Goal: Use online tool/utility: Utilize a website feature to perform a specific function

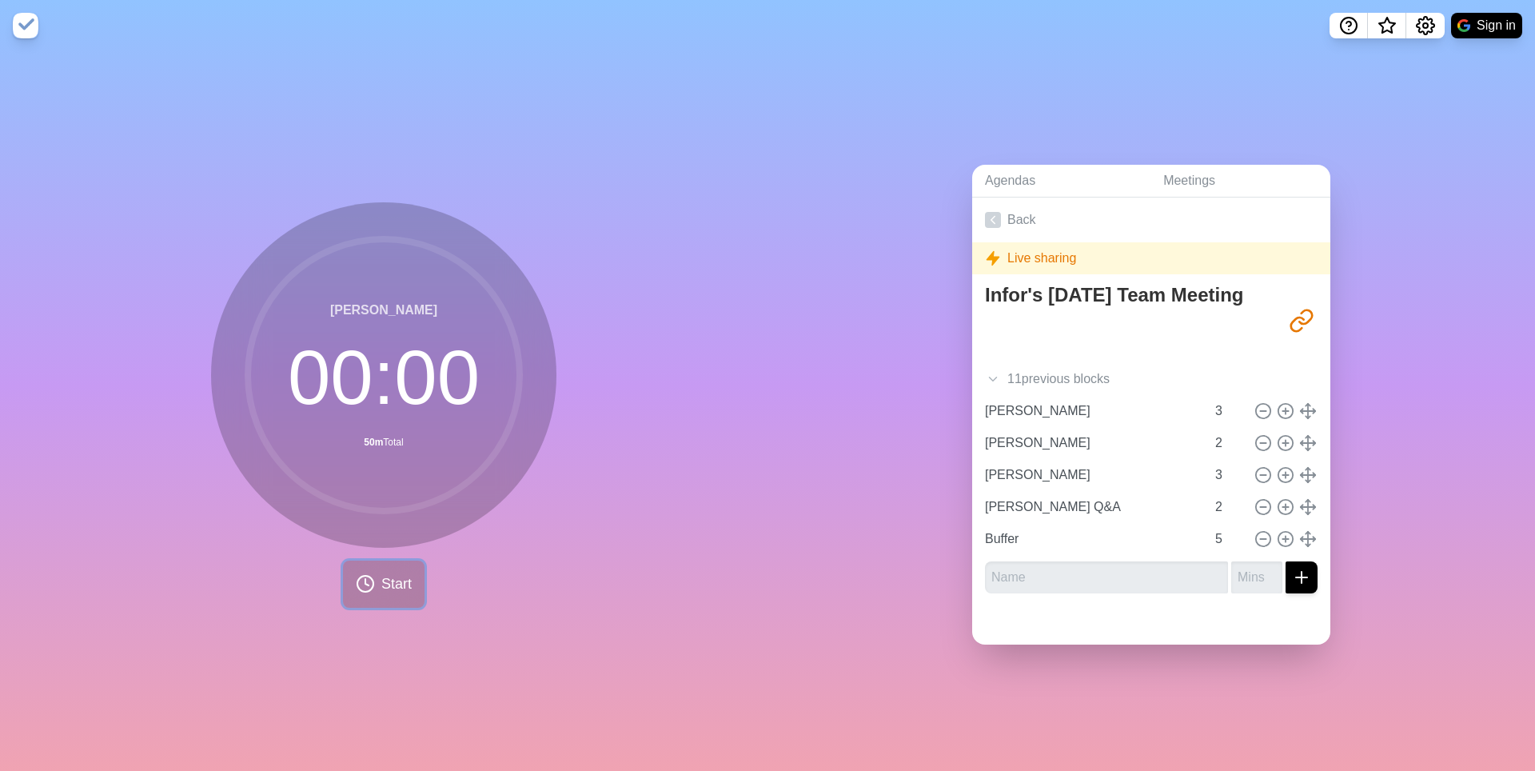
click at [381, 595] on span "Start" at bounding box center [396, 584] width 30 height 22
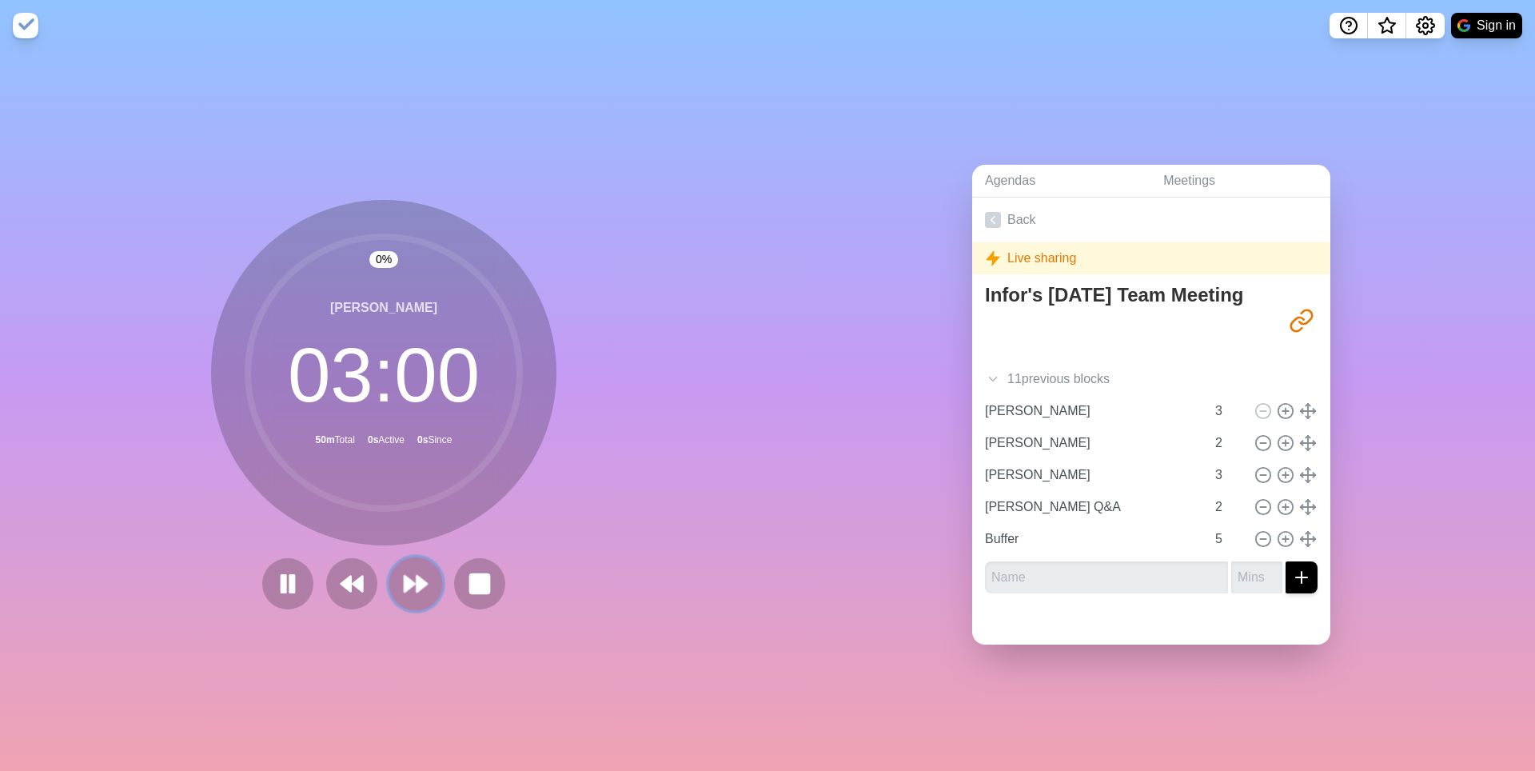
click at [429, 594] on icon at bounding box center [415, 583] width 27 height 27
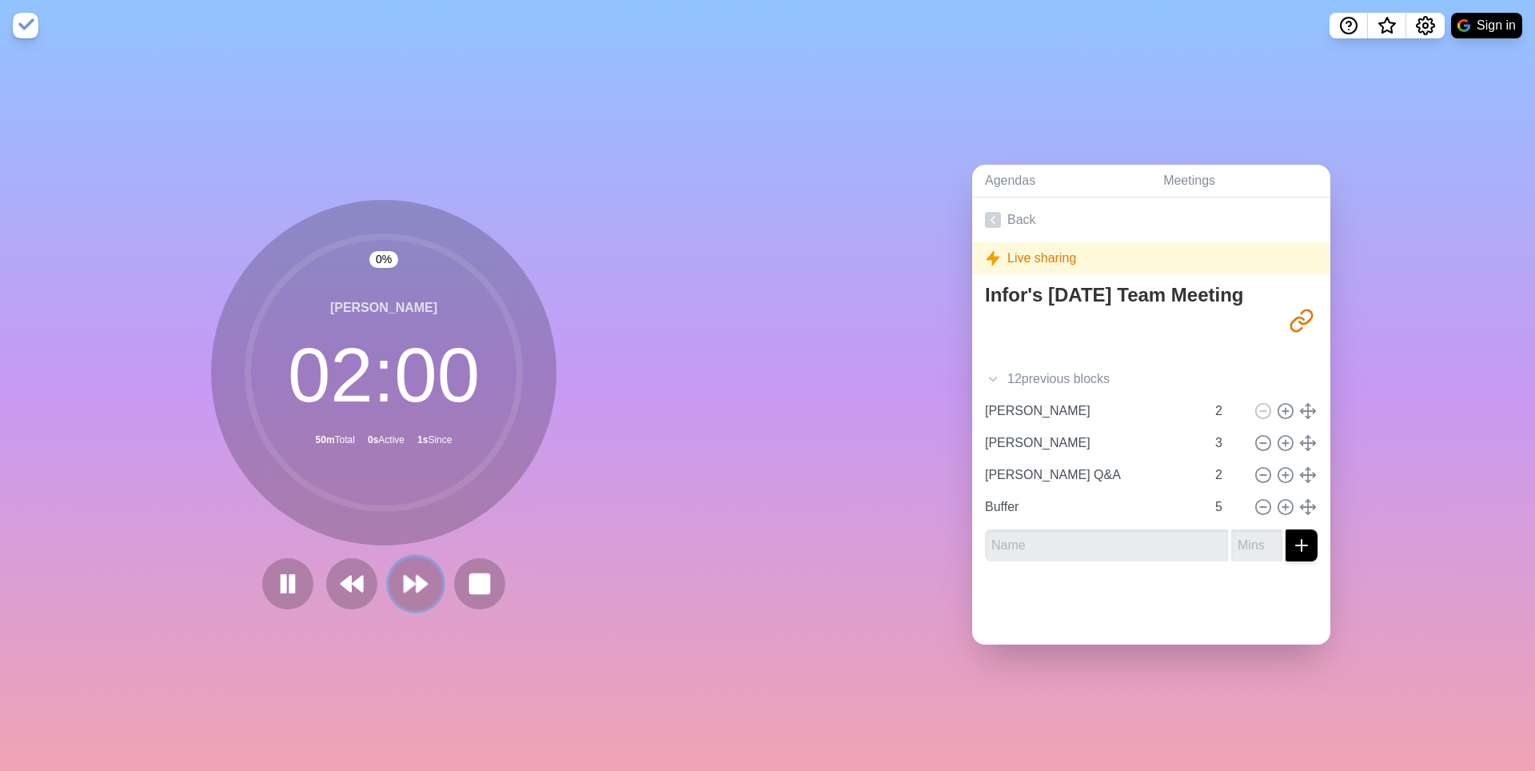
click at [429, 594] on icon at bounding box center [415, 583] width 27 height 27
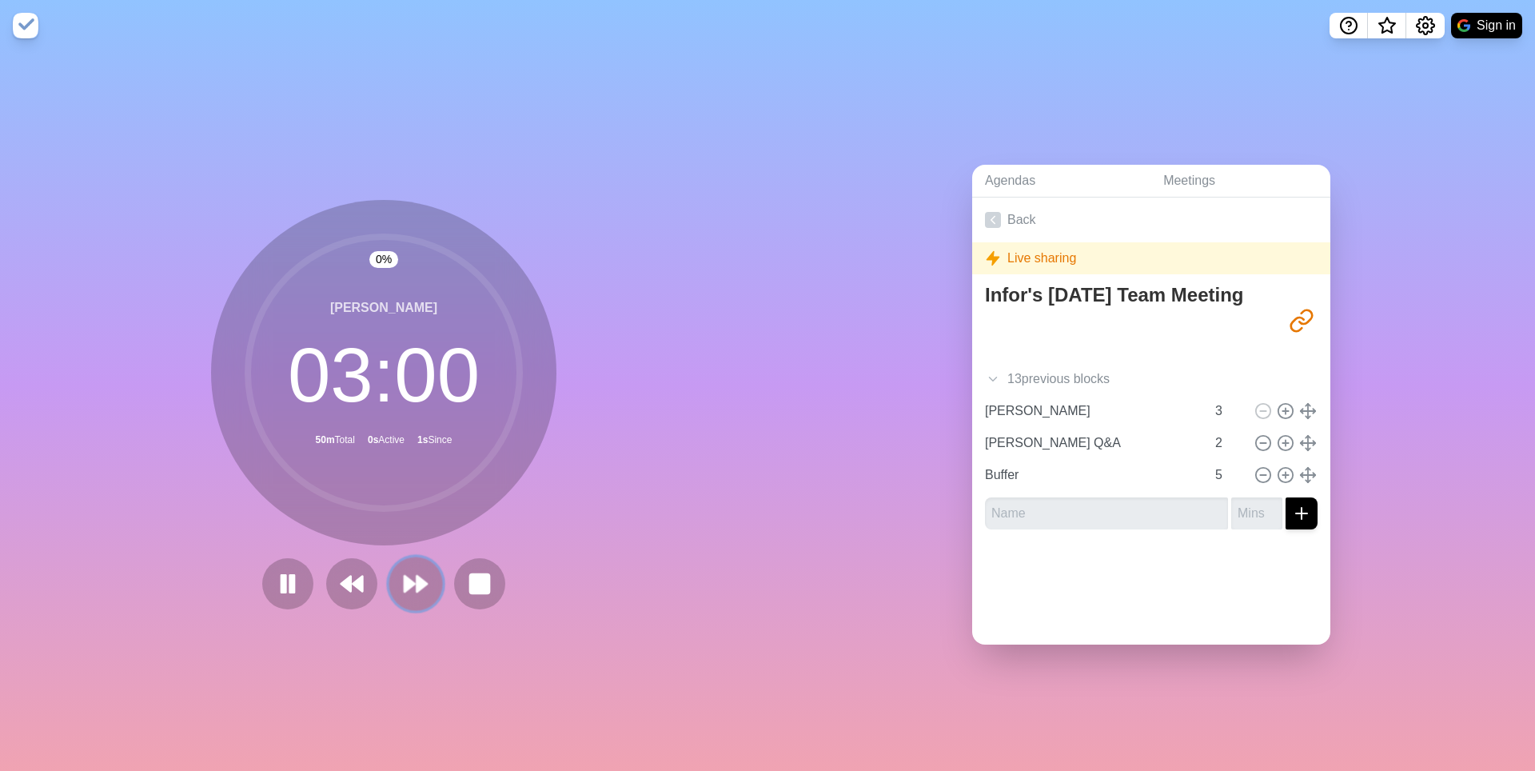
click at [429, 594] on icon at bounding box center [415, 583] width 27 height 27
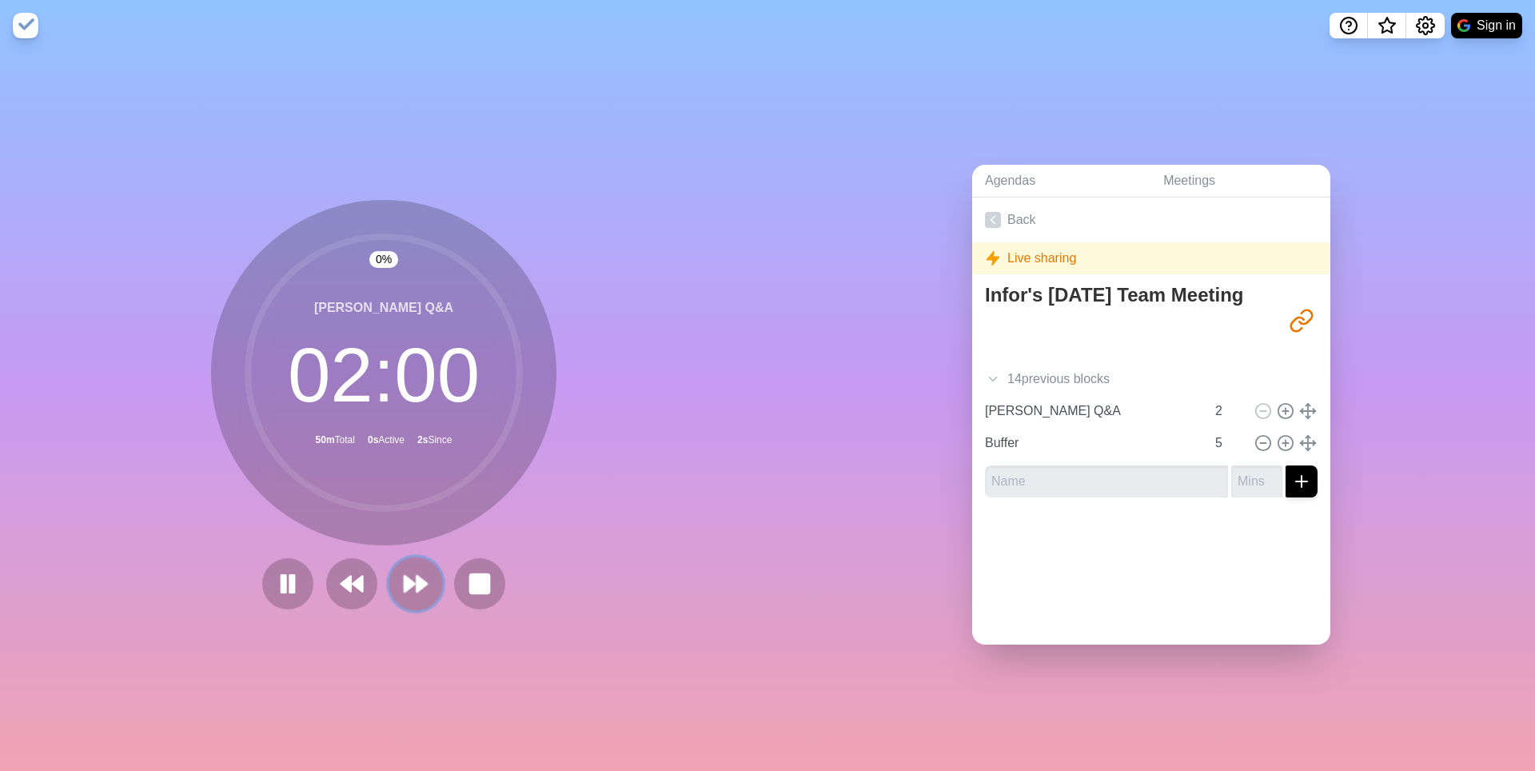
click at [429, 595] on icon at bounding box center [415, 583] width 27 height 27
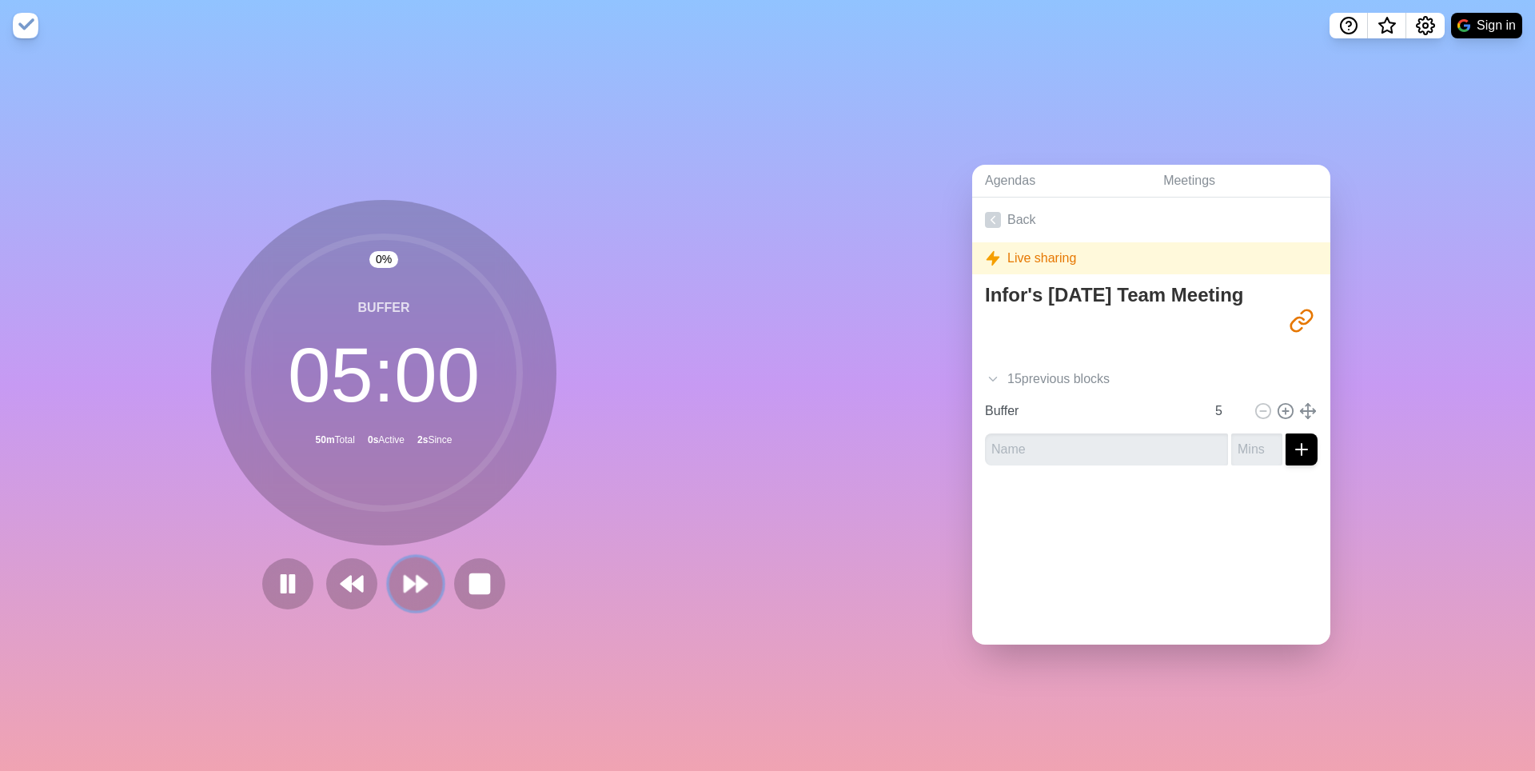
click at [429, 595] on icon at bounding box center [415, 583] width 27 height 27
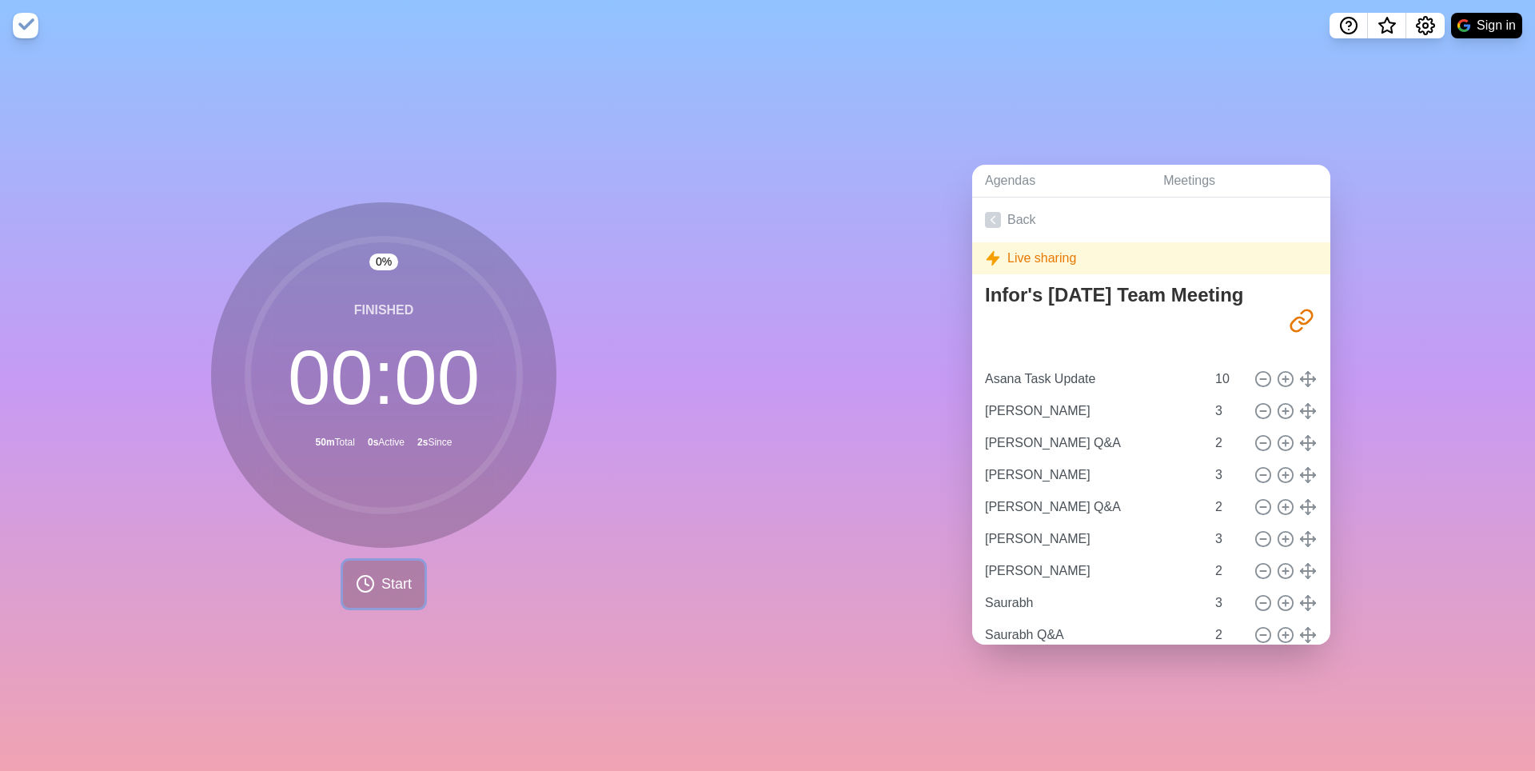
click at [408, 595] on span "Start" at bounding box center [396, 584] width 30 height 22
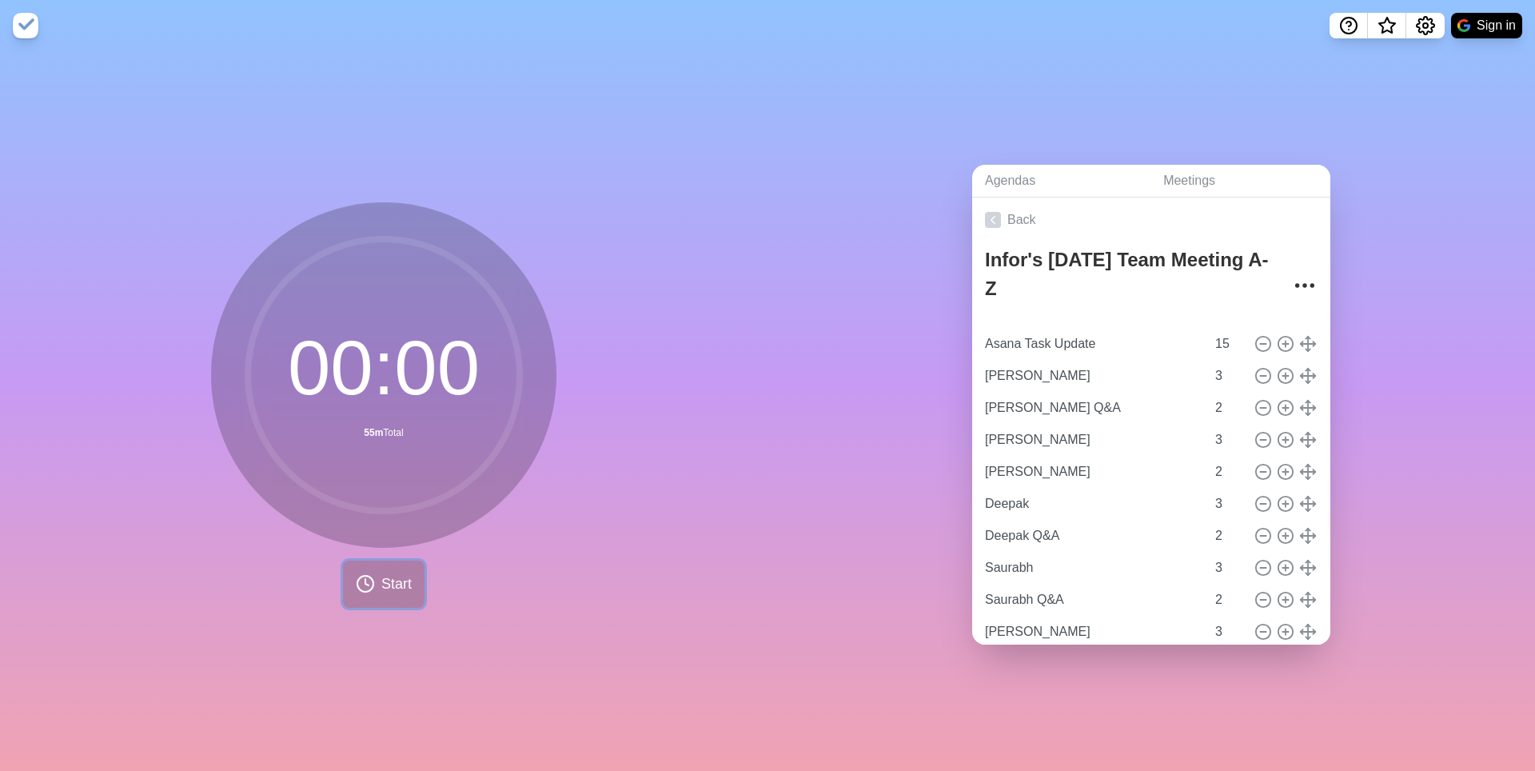
click at [387, 596] on button "Start" at bounding box center [384, 583] width 82 height 47
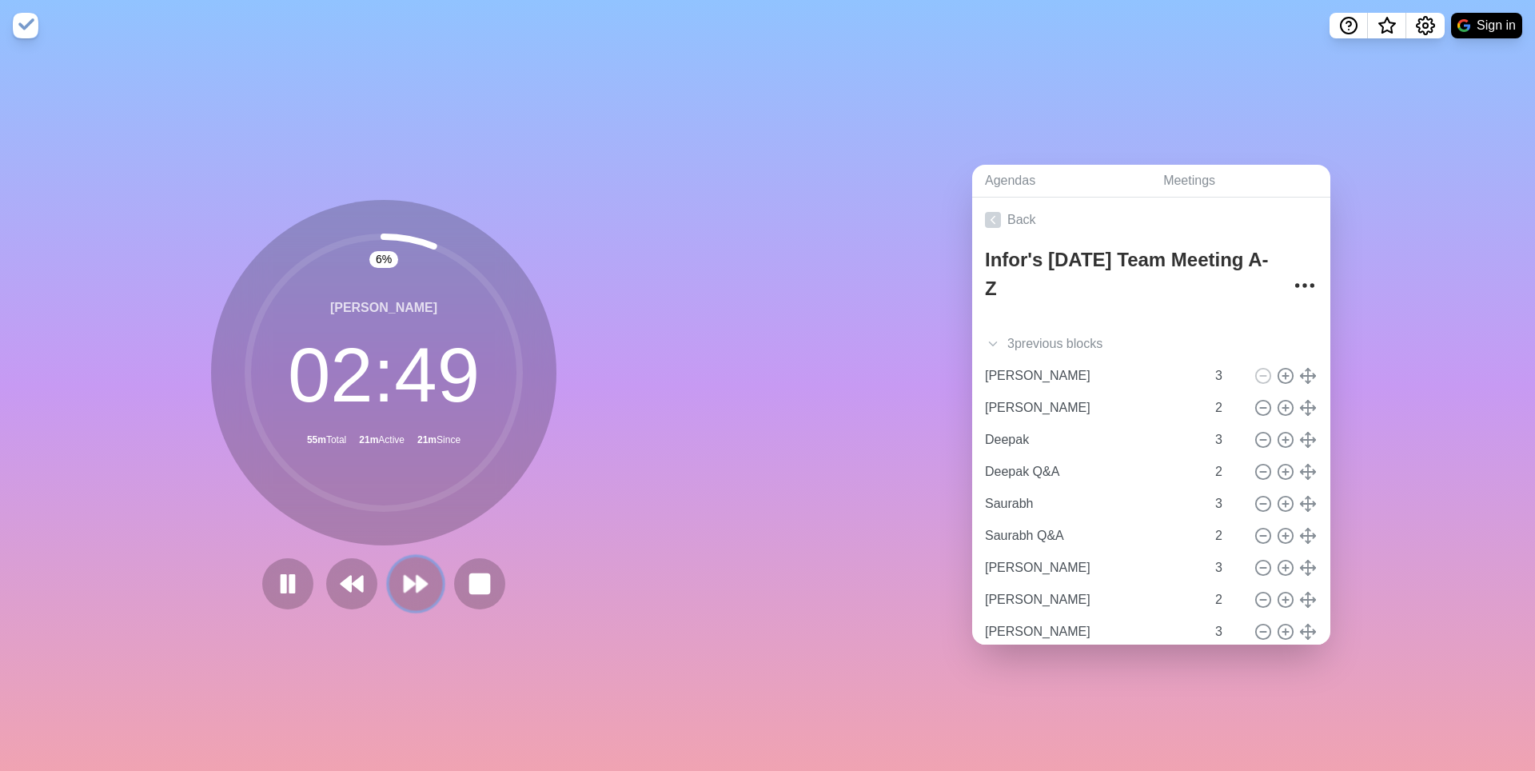
click at [413, 587] on polygon at bounding box center [409, 584] width 10 height 16
click at [411, 589] on polygon at bounding box center [409, 584] width 10 height 16
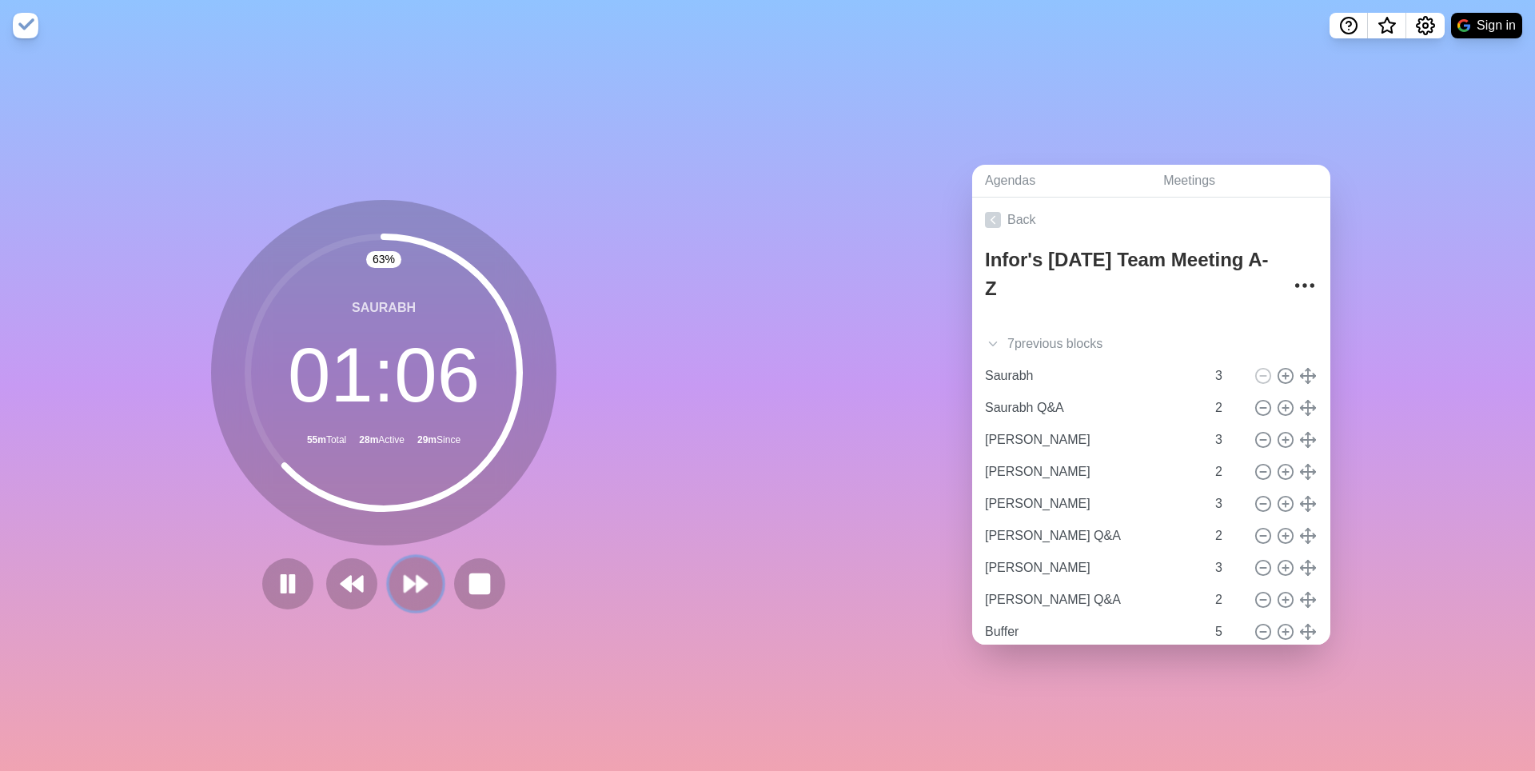
click at [419, 587] on polygon at bounding box center [421, 584] width 10 height 16
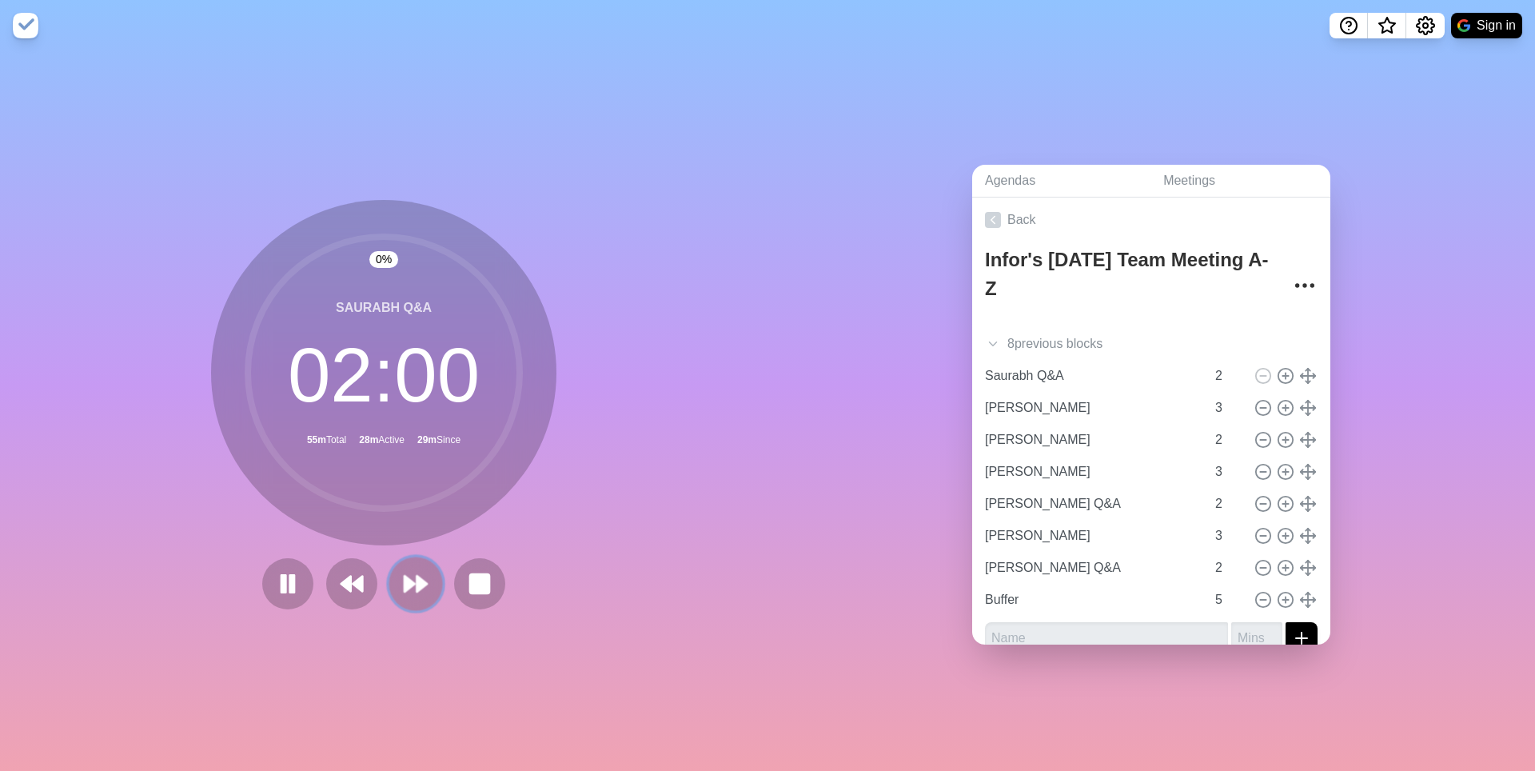
click at [415, 587] on polygon at bounding box center [409, 584] width 10 height 16
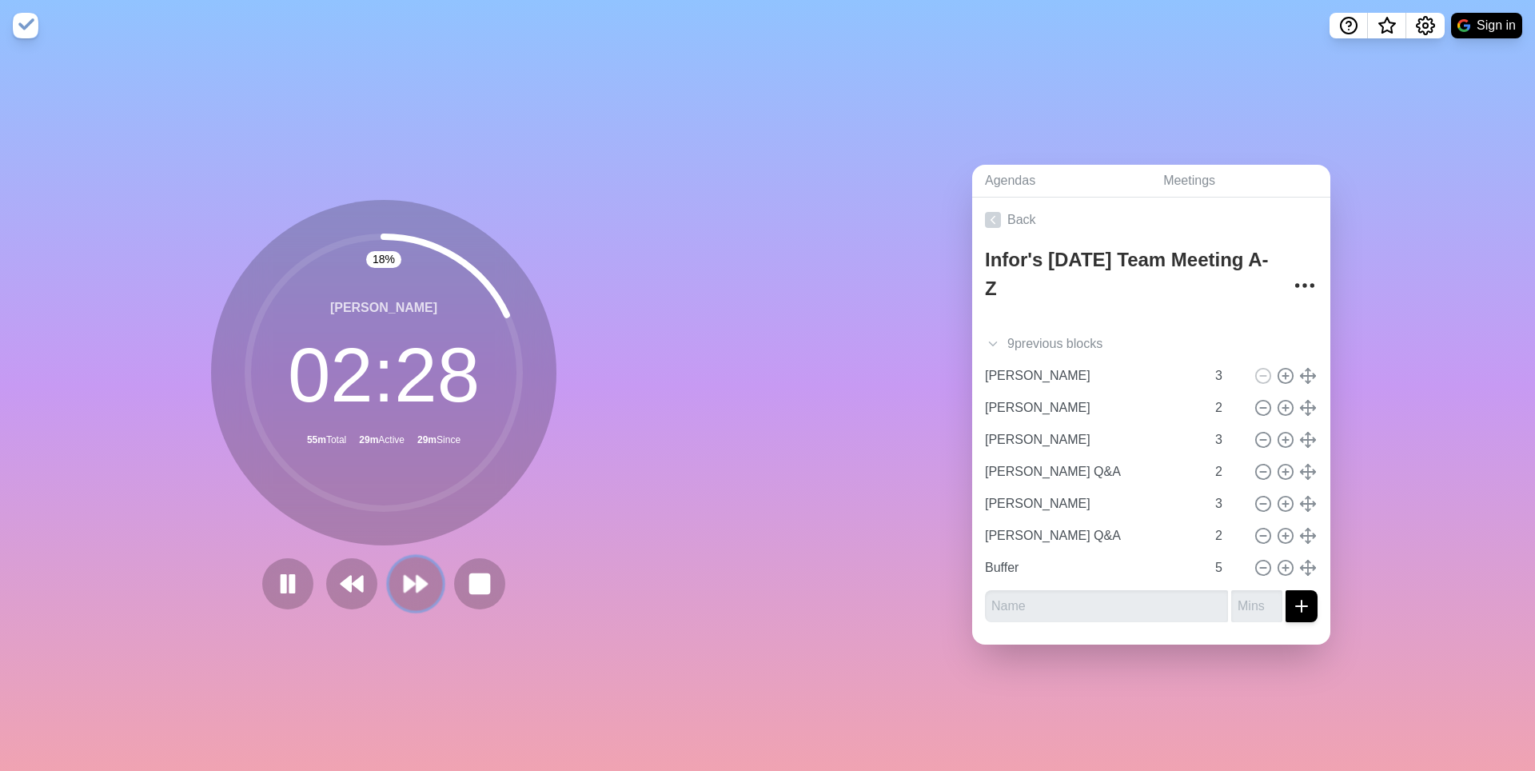
click at [415, 593] on icon at bounding box center [415, 583] width 27 height 27
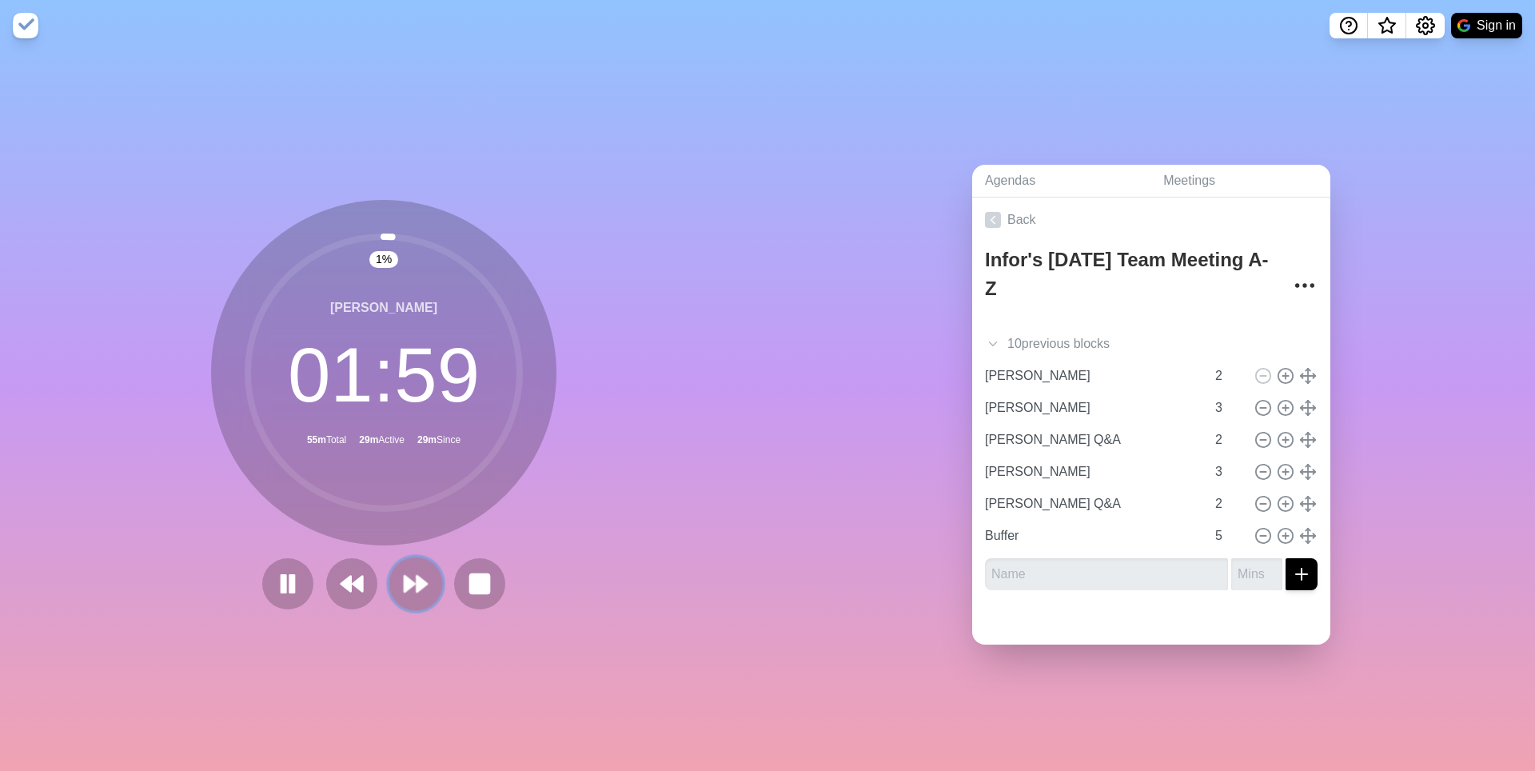
click at [415, 593] on icon at bounding box center [415, 583] width 27 height 27
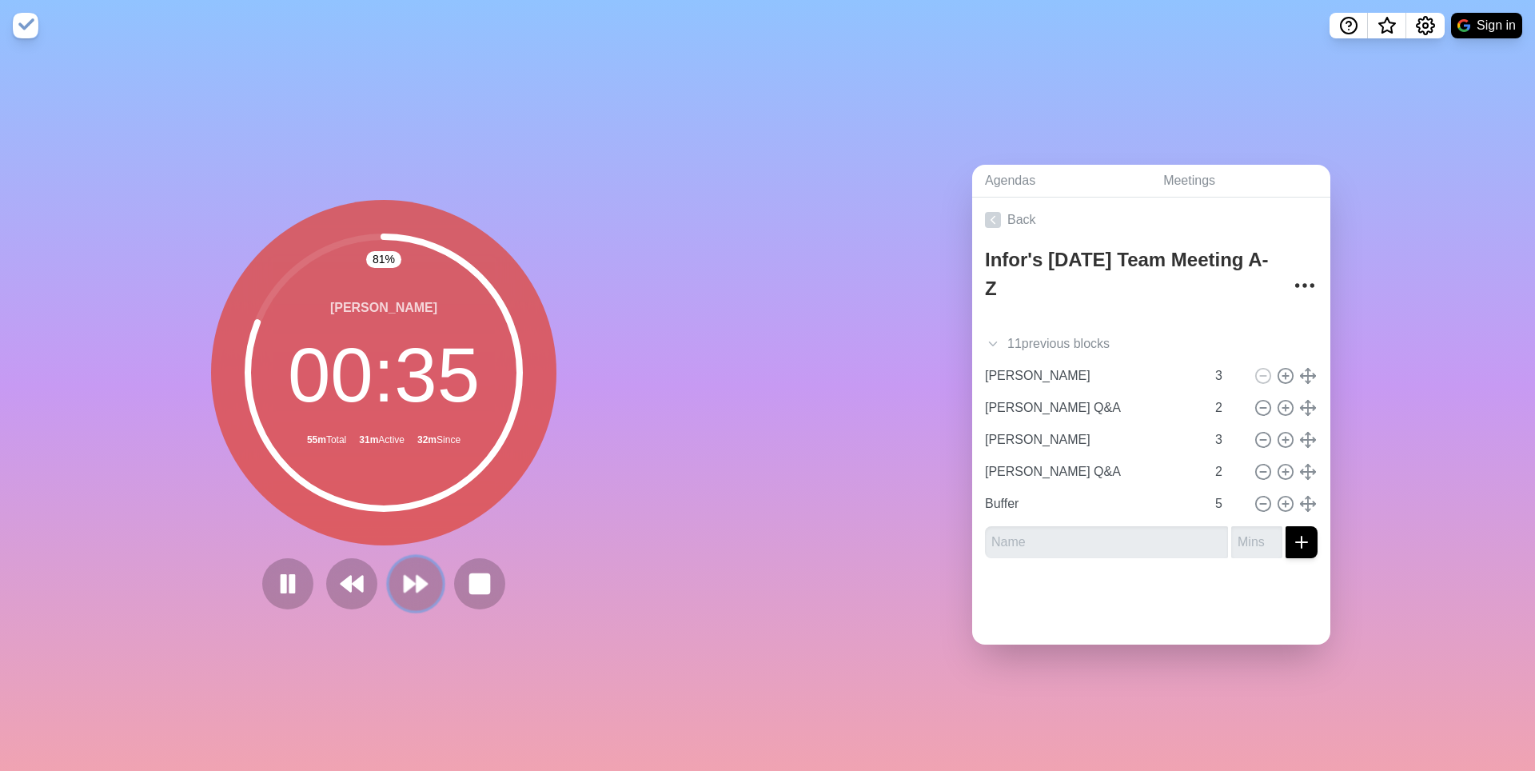
click at [402, 593] on icon at bounding box center [415, 583] width 27 height 27
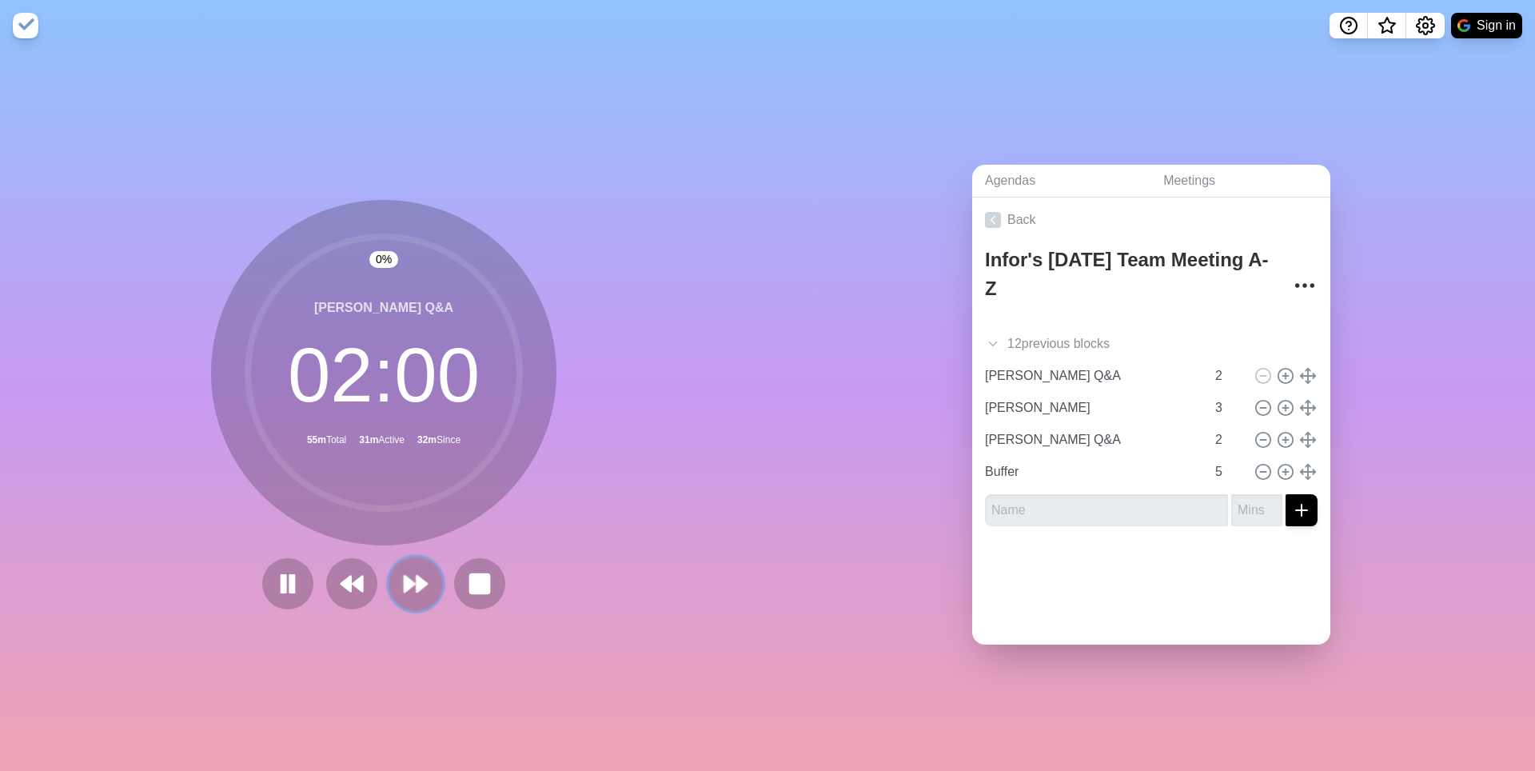
click at [402, 593] on icon at bounding box center [415, 583] width 27 height 27
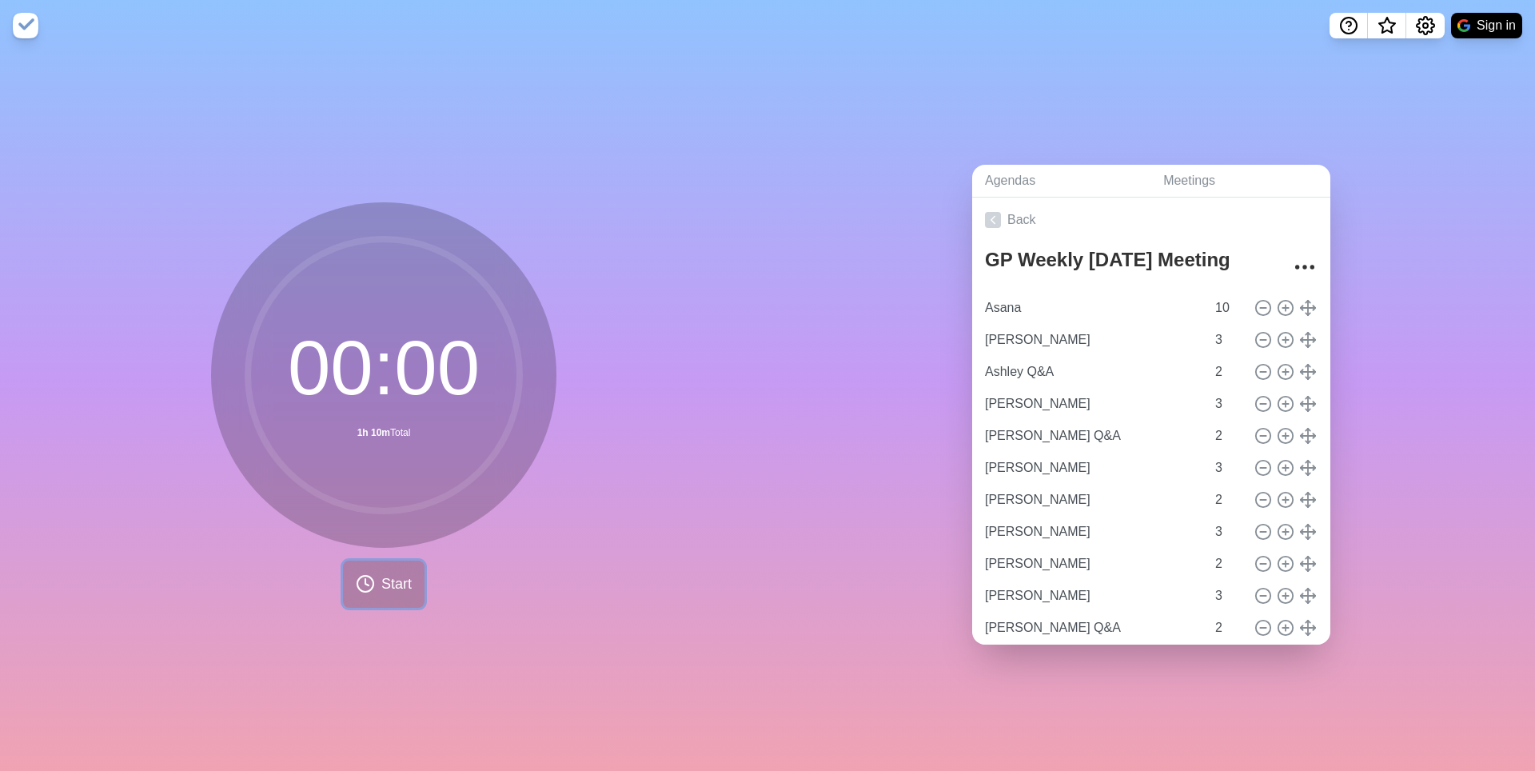
click at [388, 584] on span "Start" at bounding box center [396, 584] width 30 height 22
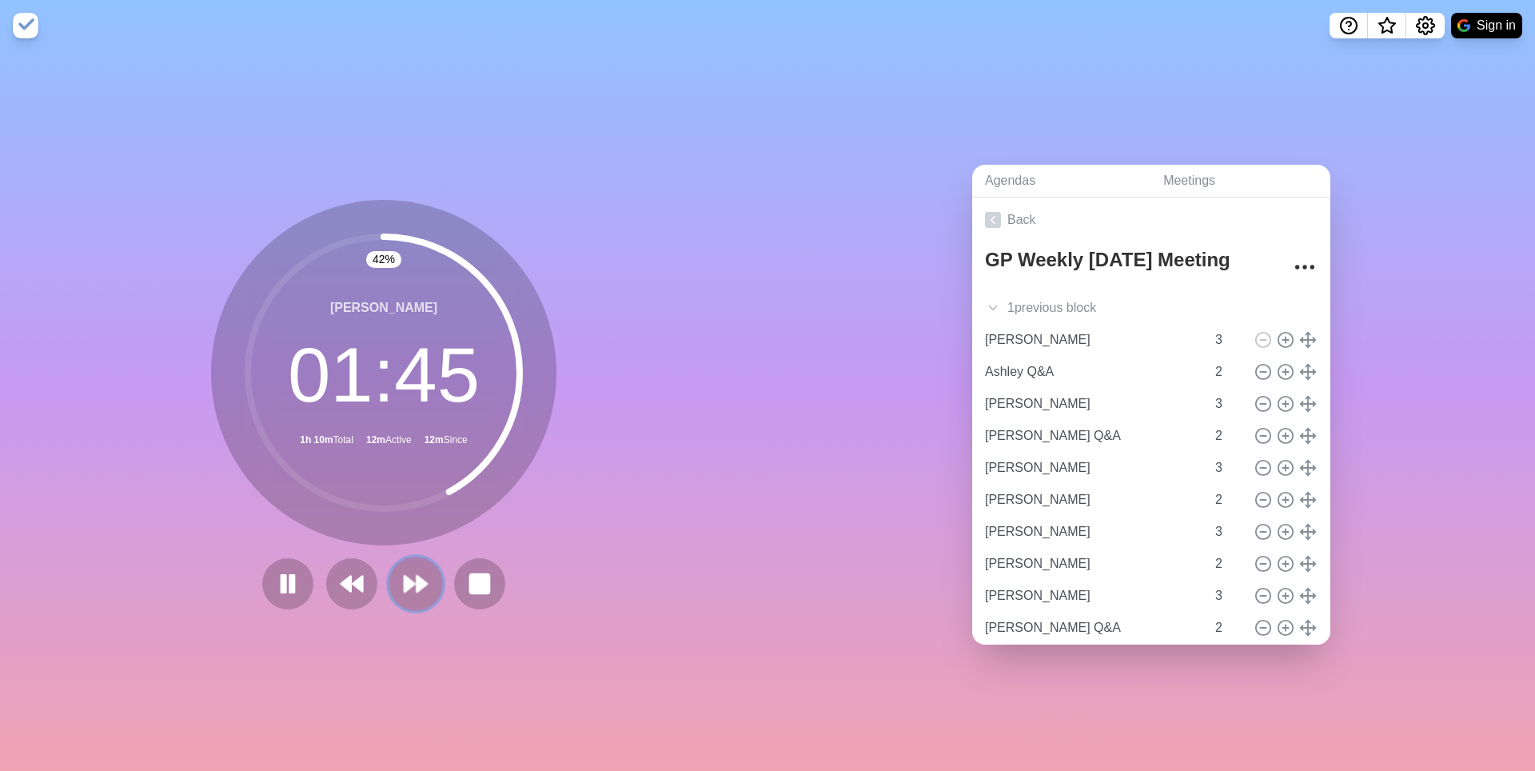
click at [427, 589] on polygon at bounding box center [421, 584] width 10 height 16
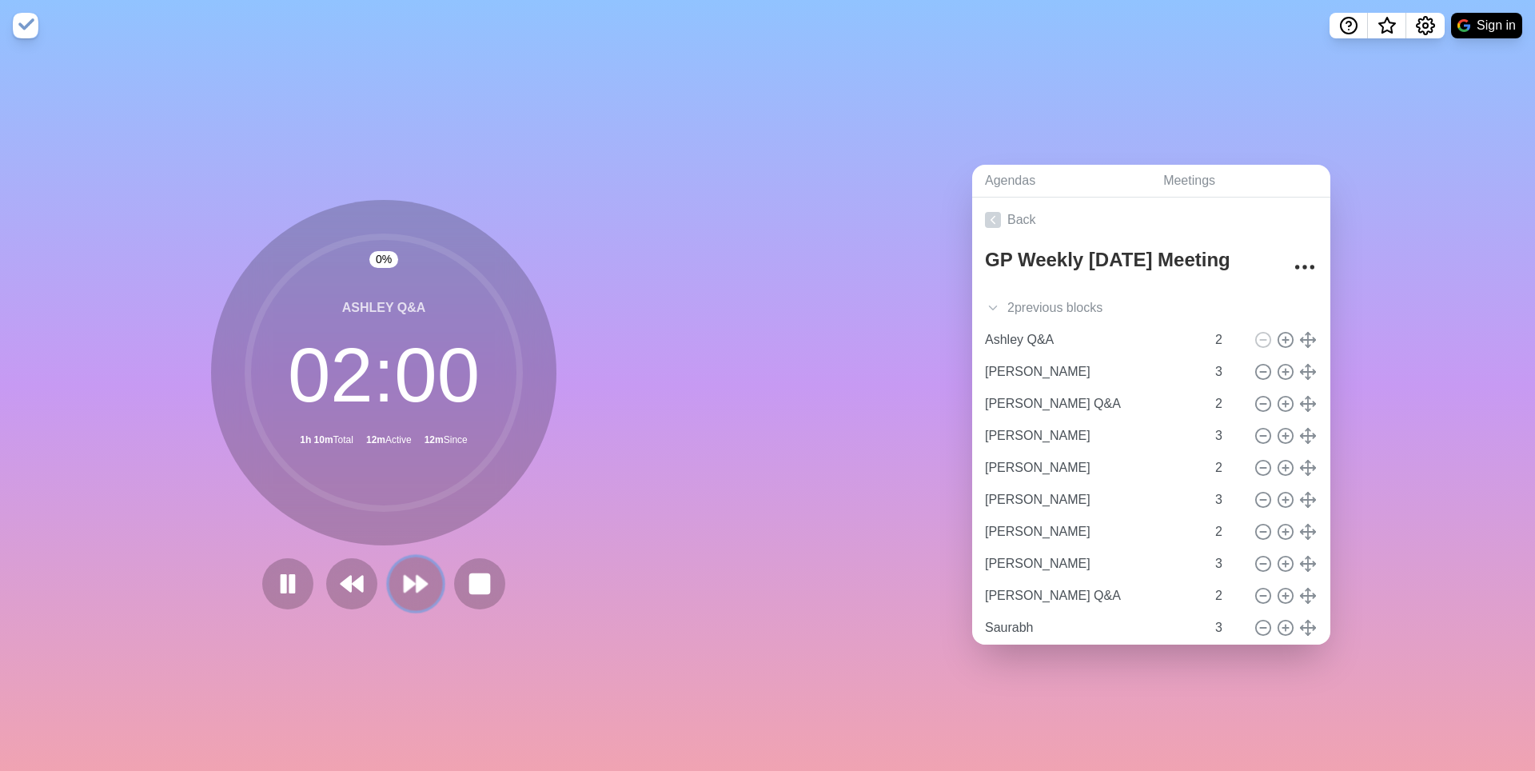
click at [426, 587] on polygon at bounding box center [421, 584] width 10 height 16
click at [281, 587] on rect at bounding box center [283, 584] width 5 height 18
click at [413, 584] on polygon at bounding box center [409, 584] width 10 height 16
click at [409, 591] on polygon at bounding box center [409, 584] width 10 height 16
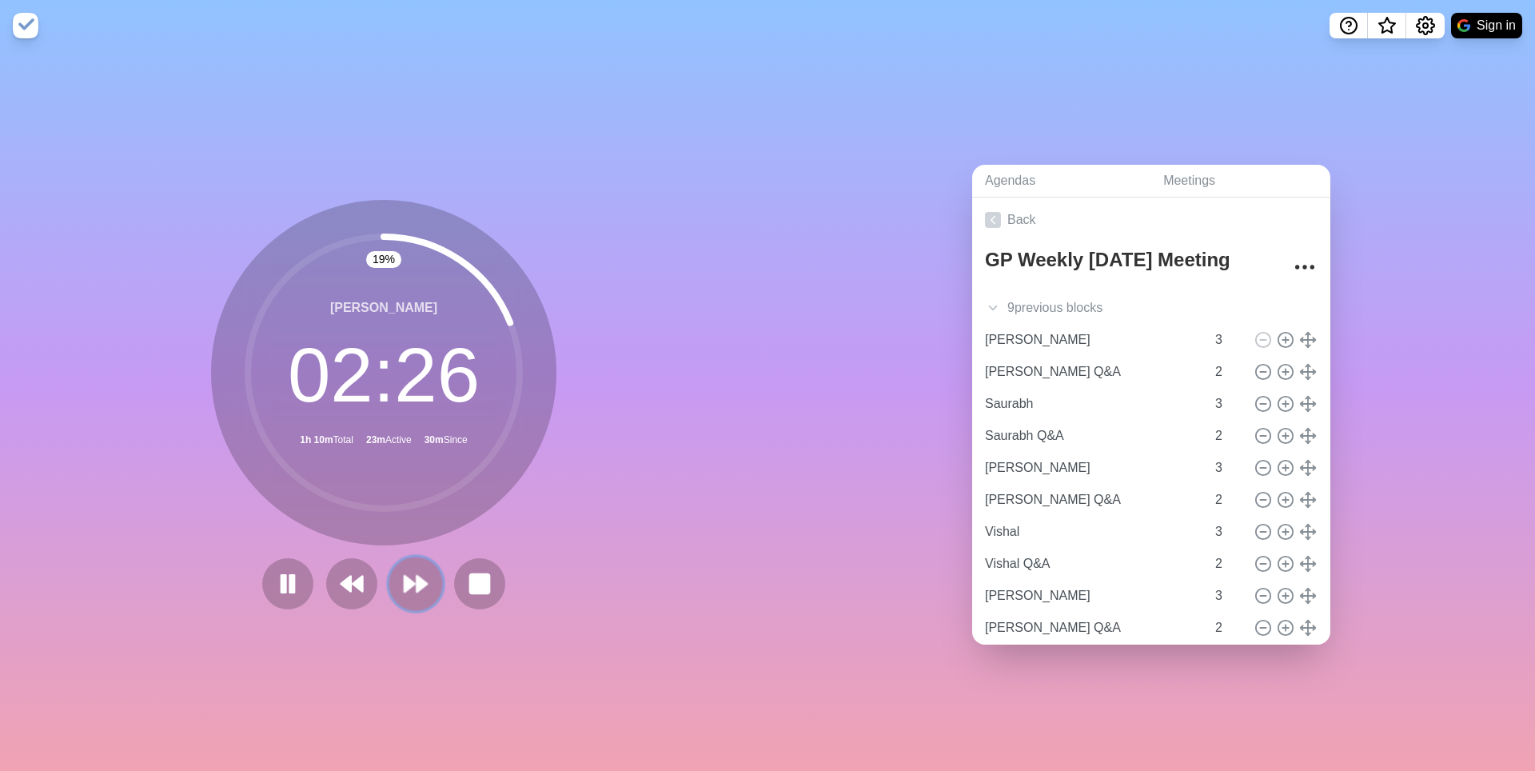
click at [416, 593] on icon at bounding box center [415, 583] width 27 height 27
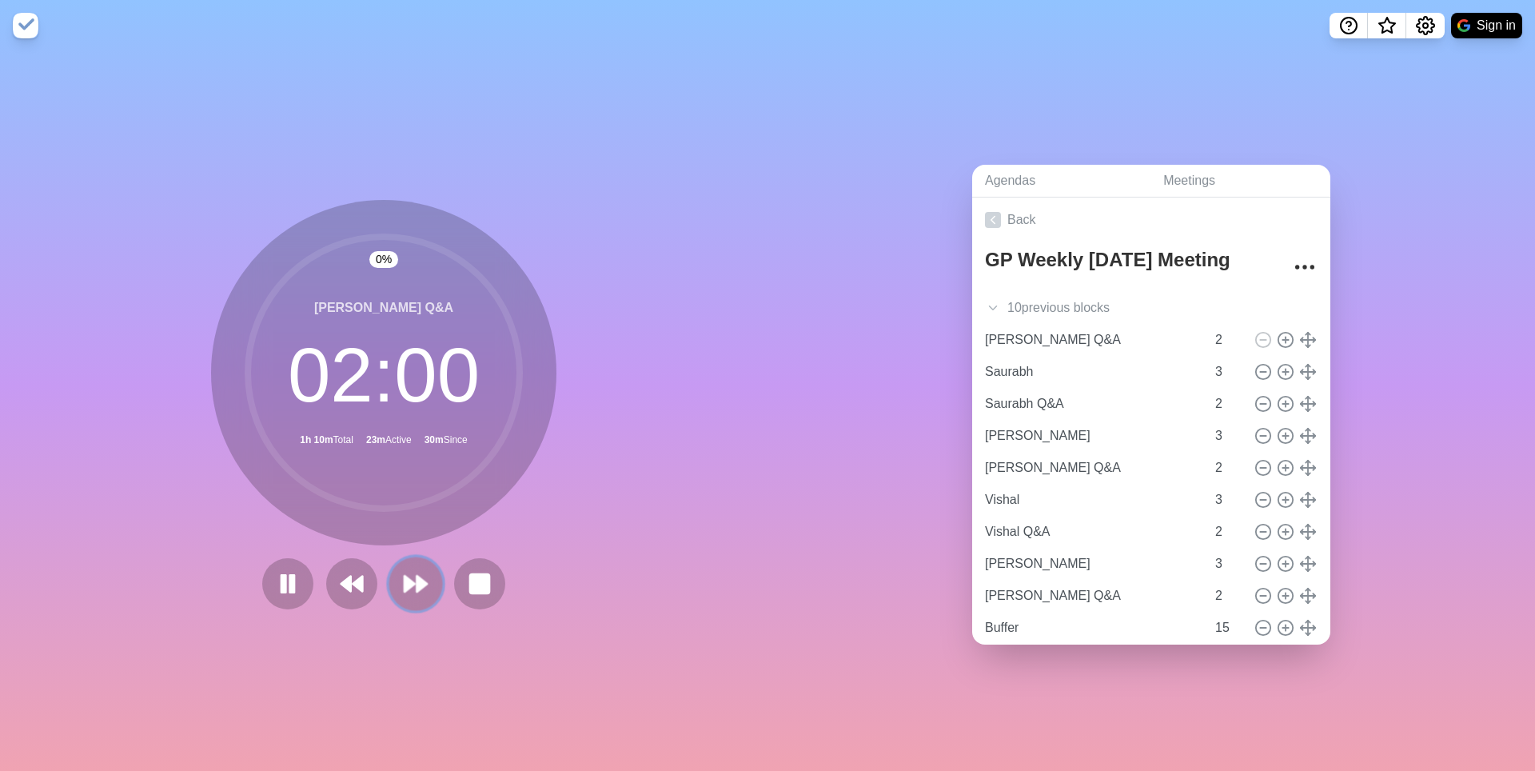
click at [416, 593] on icon at bounding box center [415, 583] width 27 height 27
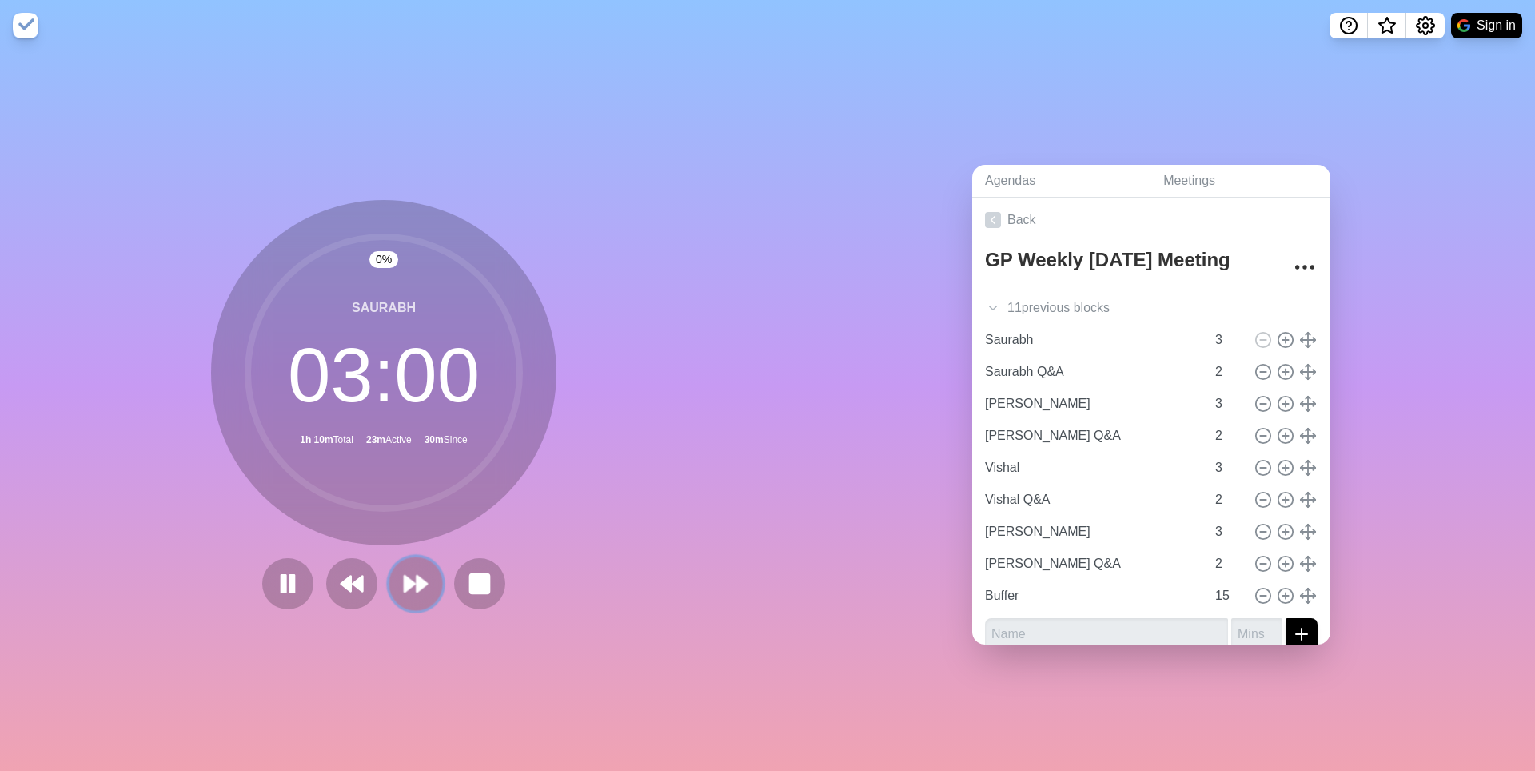
click at [416, 593] on icon at bounding box center [415, 583] width 27 height 27
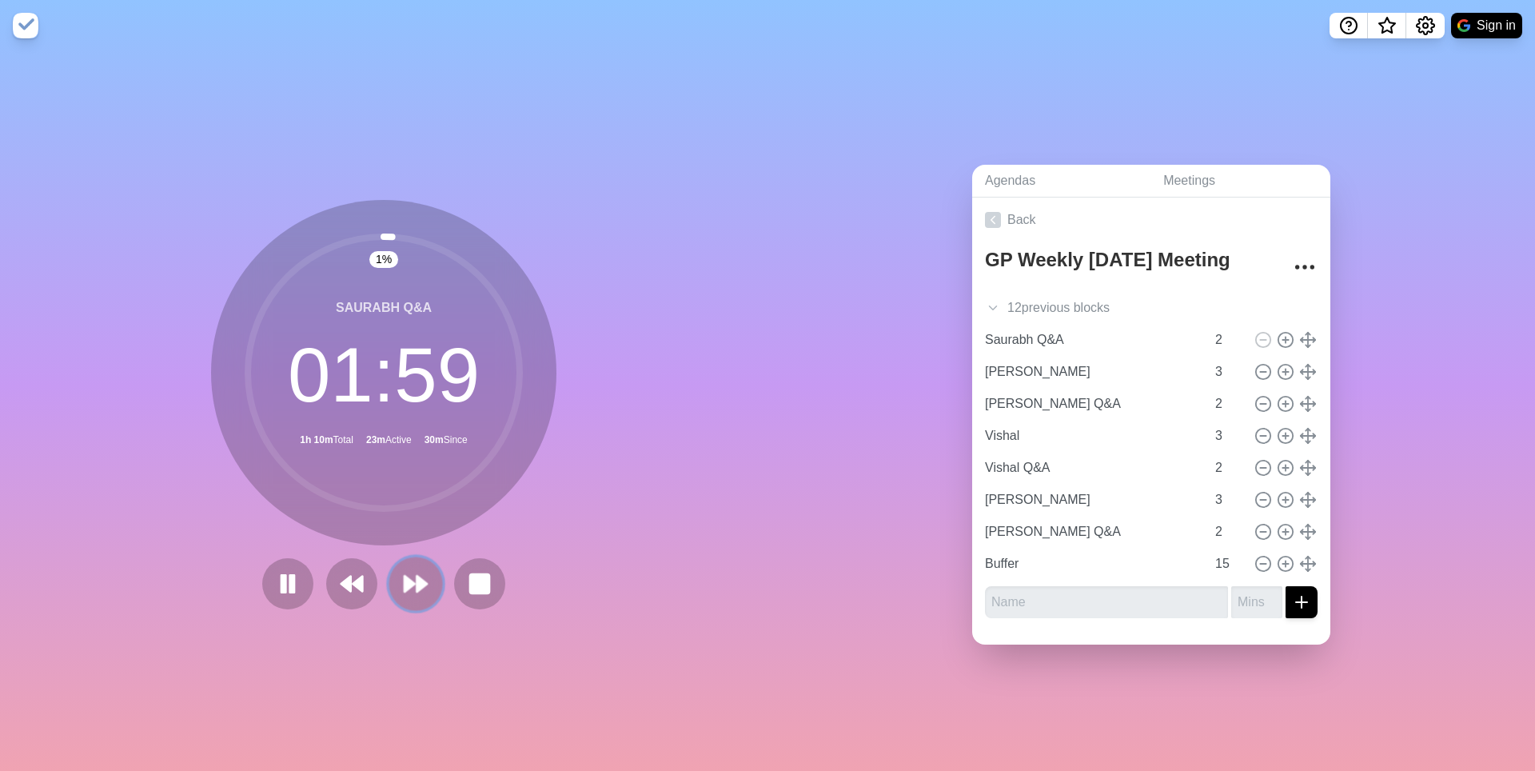
click at [412, 577] on icon at bounding box center [415, 583] width 27 height 27
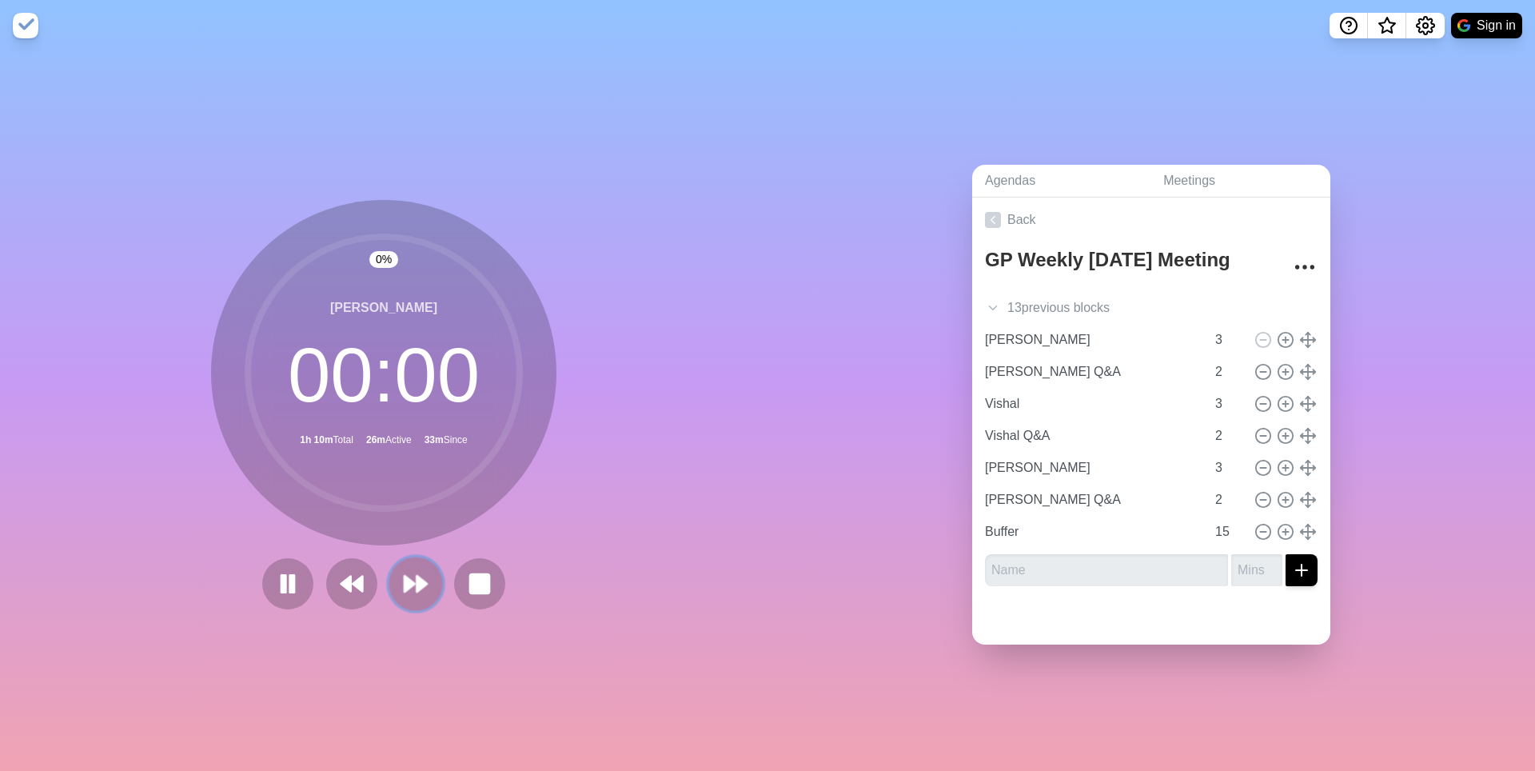
click at [414, 597] on icon at bounding box center [415, 583] width 27 height 27
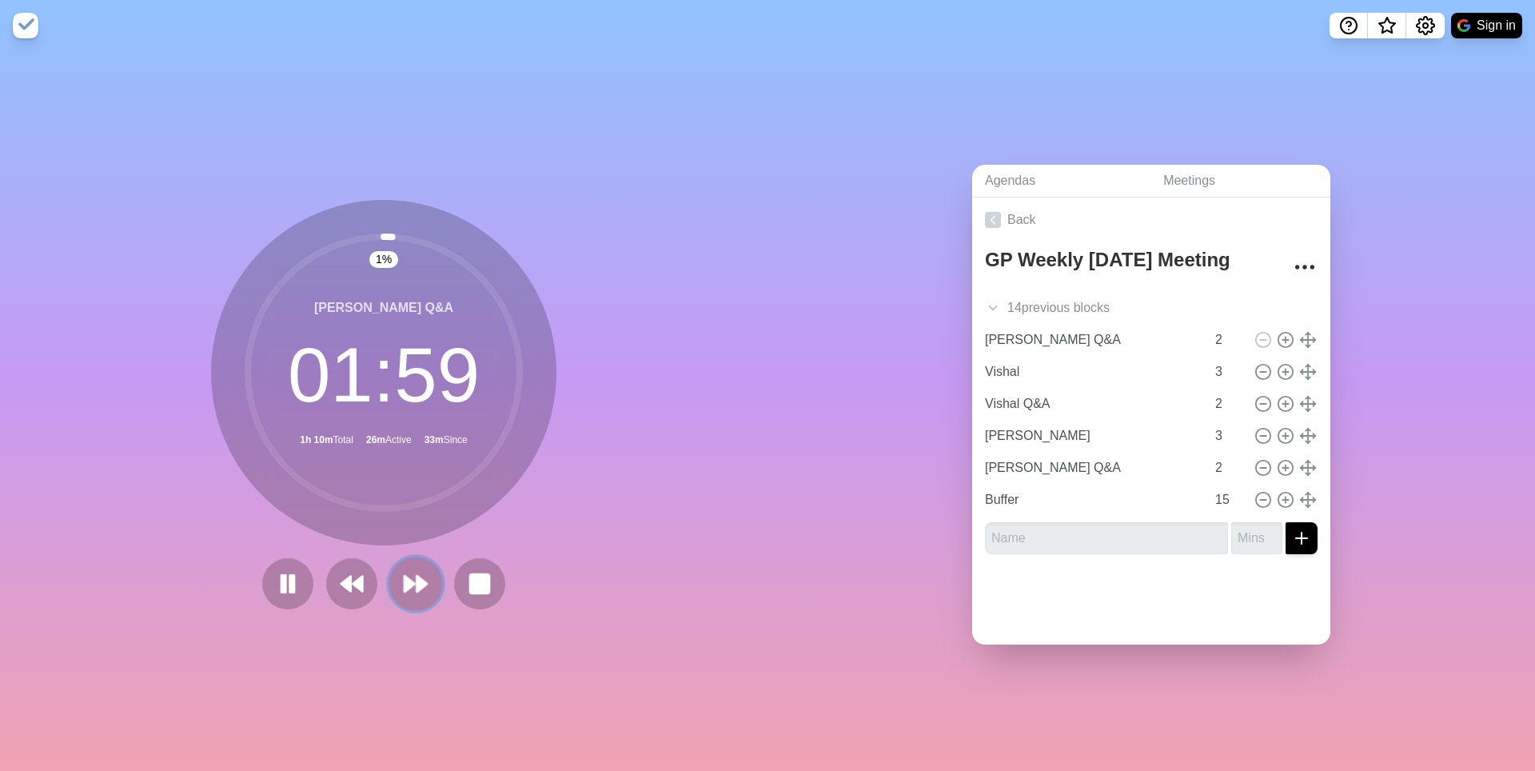
click at [408, 596] on icon at bounding box center [415, 583] width 27 height 27
